Goal: Check status: Check status

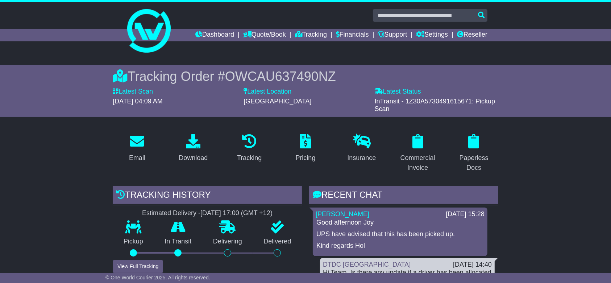
scroll to position [137, 0]
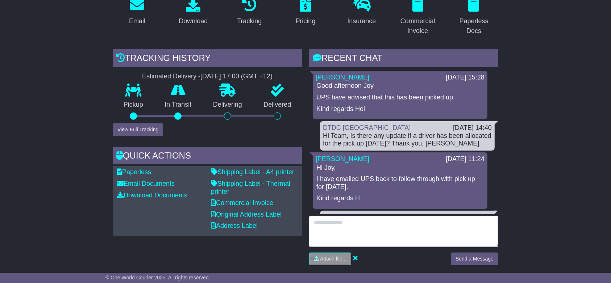
click at [317, 228] on textarea at bounding box center [403, 231] width 189 height 31
type textarea "**********"
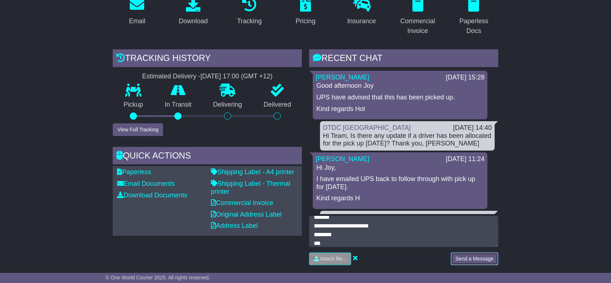
click at [482, 260] on button "Send a Message" at bounding box center [474, 258] width 47 height 13
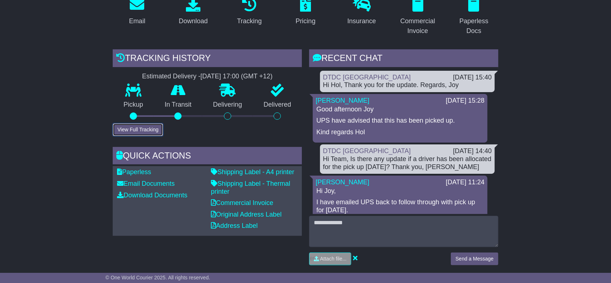
click at [130, 131] on button "View Full Tracking" at bounding box center [138, 129] width 50 height 13
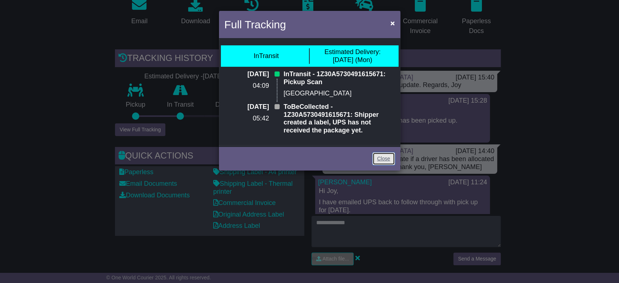
click at [380, 155] on link "Close" at bounding box center [383, 158] width 22 height 13
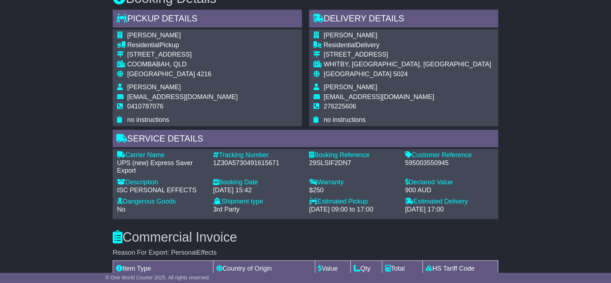
scroll to position [524, 0]
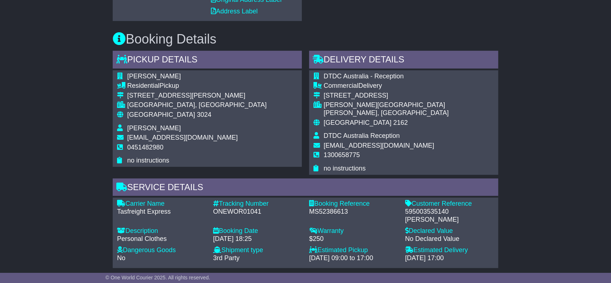
click at [65, 125] on div "Email Download Tracking Pricing Insurance" at bounding box center [305, 157] width 611 height 742
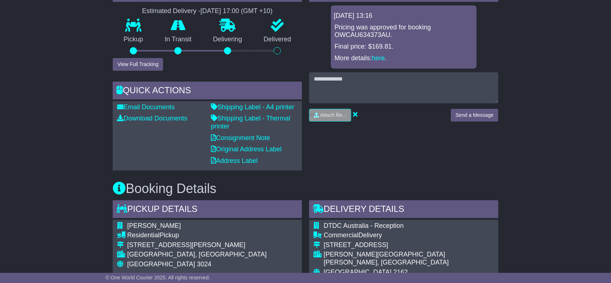
scroll to position [193, 0]
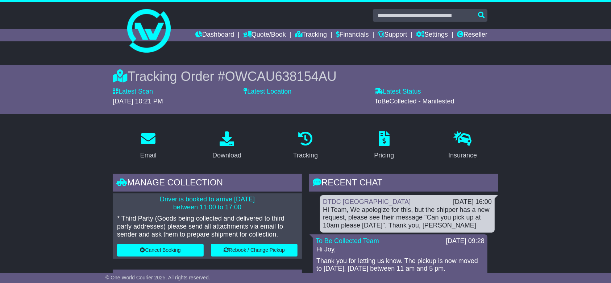
scroll to position [145, 0]
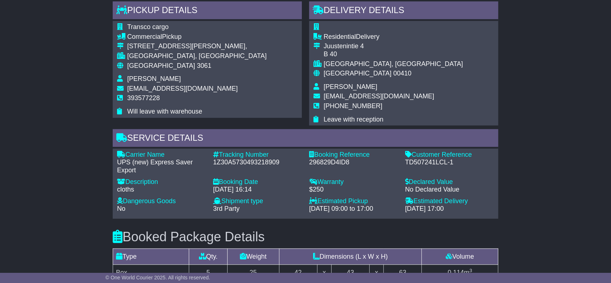
scroll to position [193, 0]
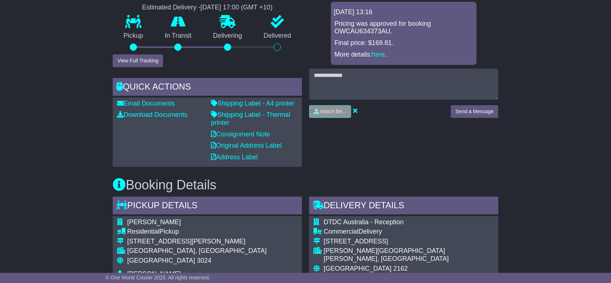
scroll to position [96, 0]
